Goal: Find specific page/section: Find specific page/section

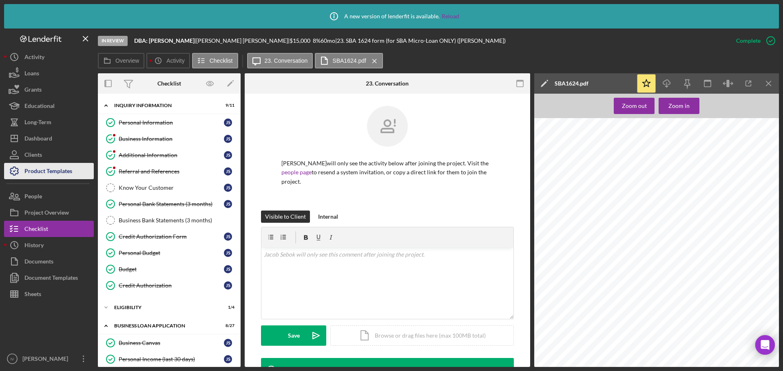
scroll to position [122, 0]
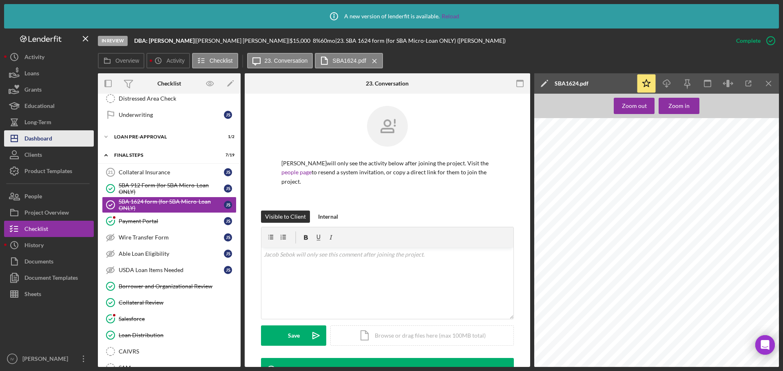
click at [45, 146] on div "Dashboard" at bounding box center [38, 139] width 28 height 18
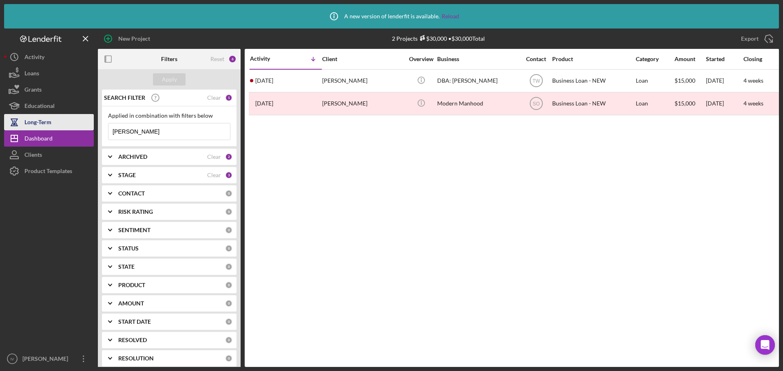
drag, startPoint x: 146, startPoint y: 129, endPoint x: 90, endPoint y: 127, distance: 55.9
click at [90, 127] on div "New Project 2 Projects $30,000 • $30,000 Total [PERSON_NAME] Export Icon/Export…" at bounding box center [391, 198] width 775 height 339
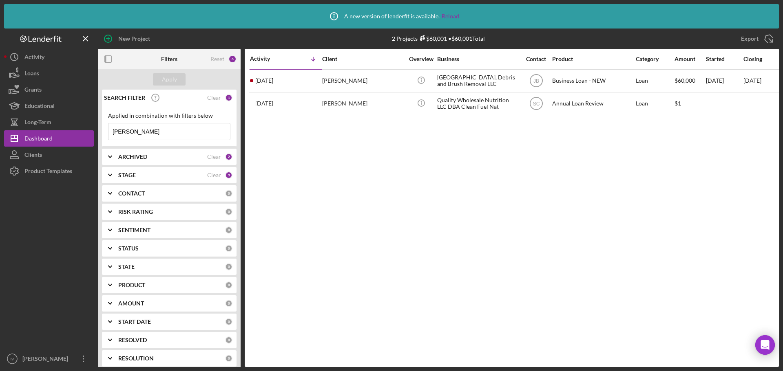
click at [164, 154] on div "ARCHIVED" at bounding box center [162, 157] width 89 height 7
click at [128, 132] on input "[PERSON_NAME]" at bounding box center [168, 132] width 121 height 16
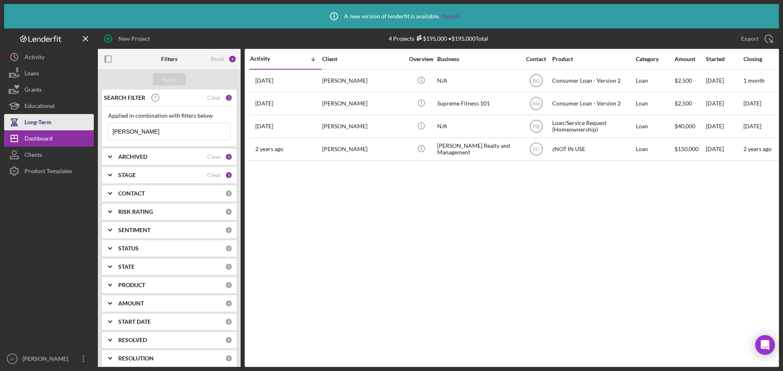
drag, startPoint x: 157, startPoint y: 130, endPoint x: 26, endPoint y: 128, distance: 131.3
click at [33, 128] on div "New Project 4 Projects $195,000 • $195,000 Total [PERSON_NAME] Export Icon/Expo…" at bounding box center [391, 198] width 775 height 339
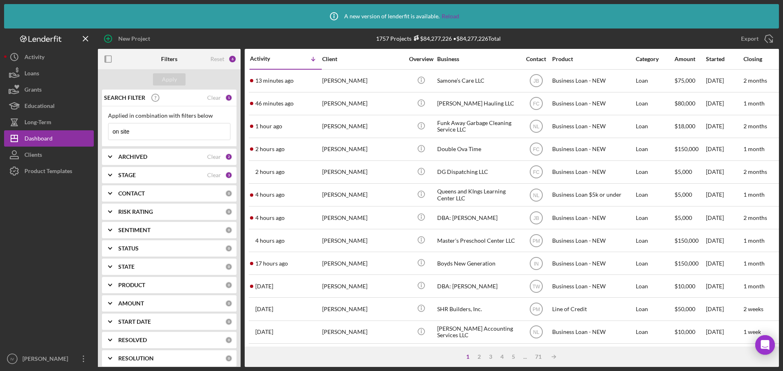
type input "on site"
